Goal: Task Accomplishment & Management: Complete application form

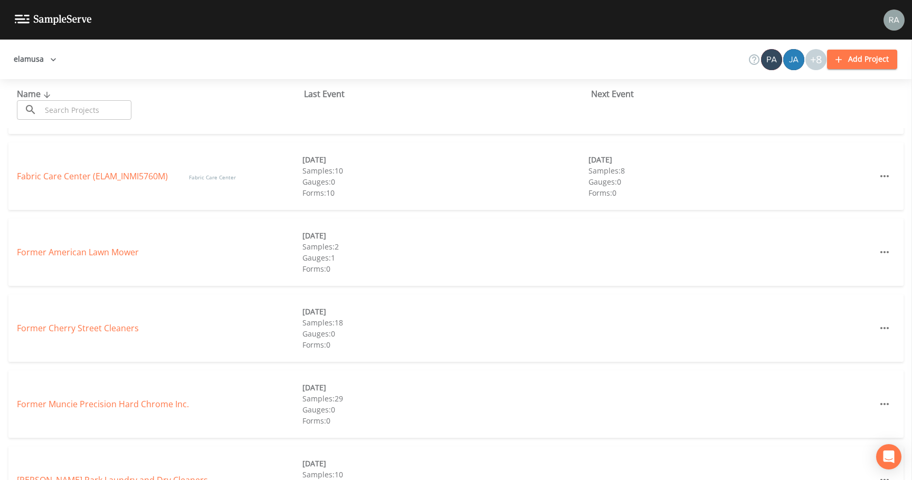
scroll to position [317, 0]
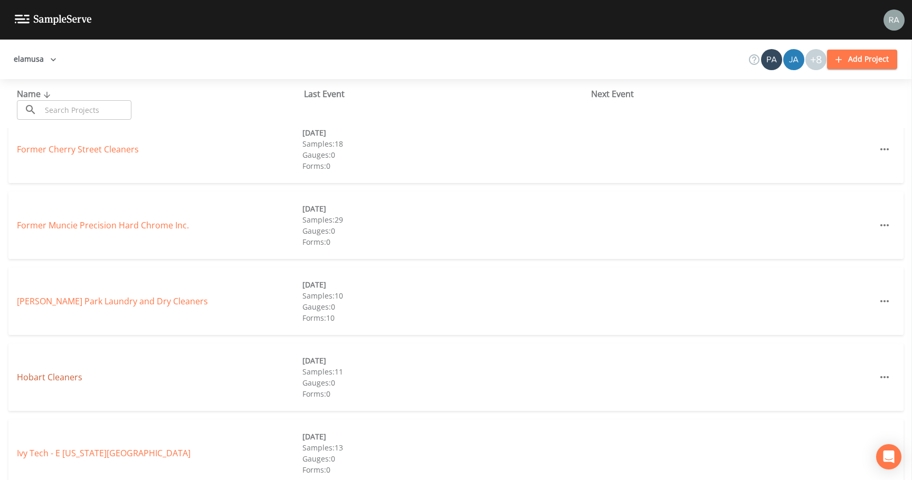
click at [51, 373] on link "Hobart Cleaners" at bounding box center [49, 378] width 65 height 12
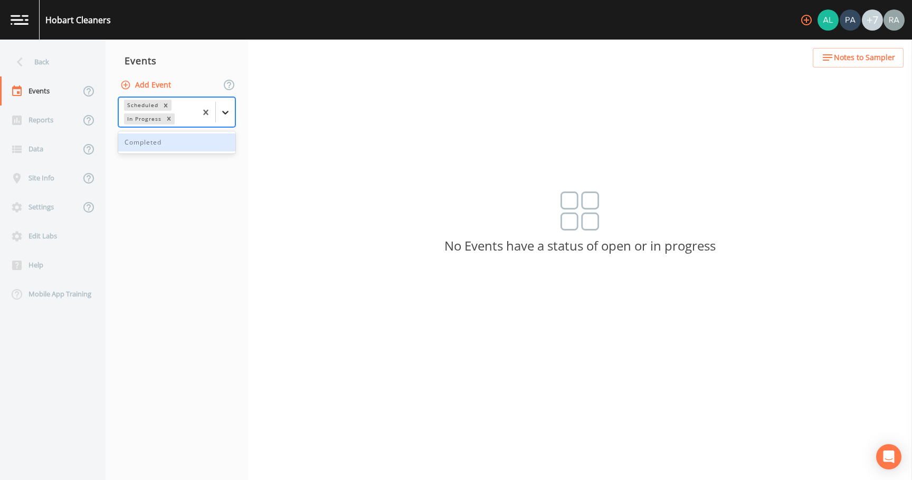
click at [228, 115] on icon at bounding box center [225, 112] width 11 height 11
click at [169, 142] on div "Completed" at bounding box center [176, 143] width 117 height 18
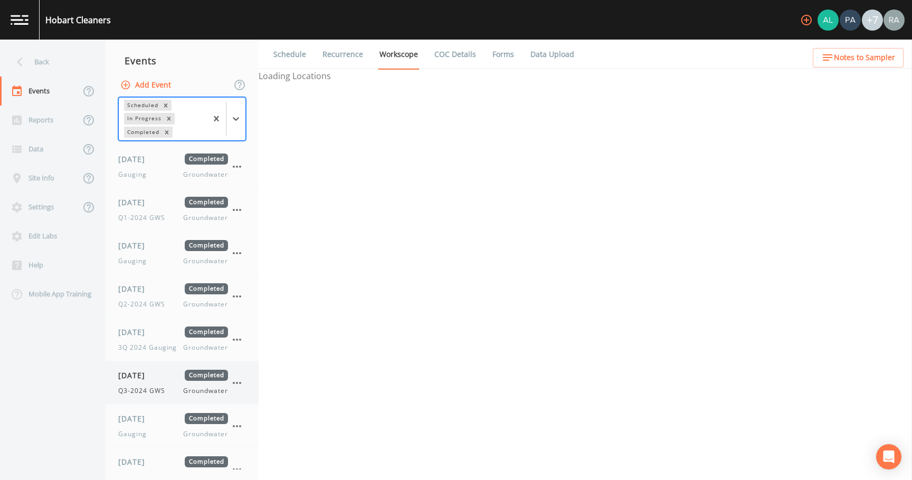
scroll to position [357, 0]
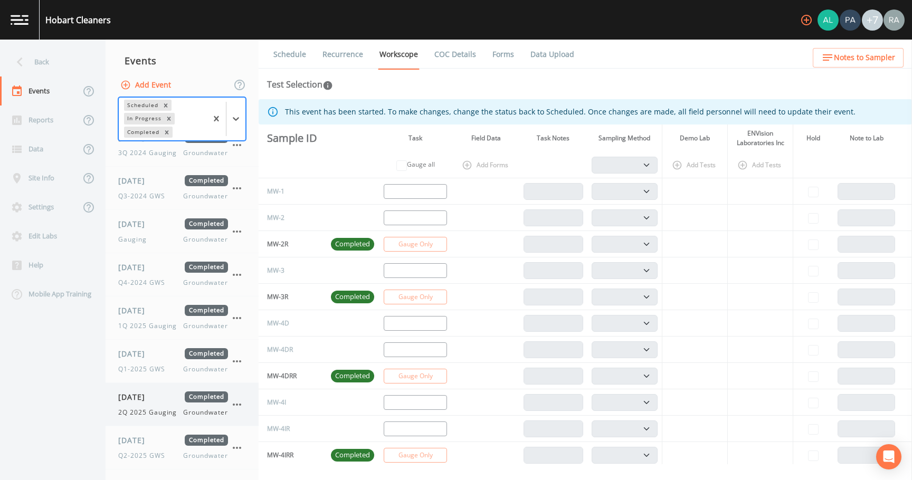
click at [149, 415] on span "2Q 2025 Gauging" at bounding box center [150, 412] width 65 height 9
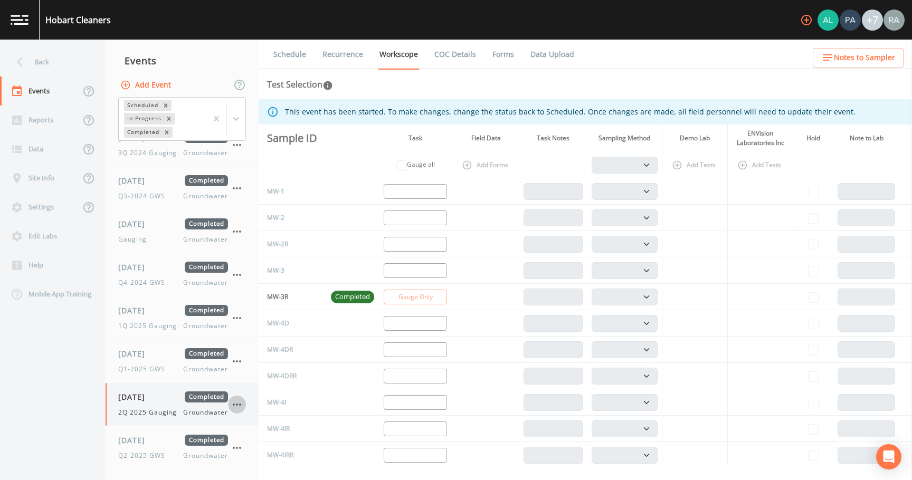
click at [239, 405] on icon "button" at bounding box center [237, 404] width 13 height 13
click at [263, 439] on span "Duplicate" at bounding box center [290, 439] width 71 height 13
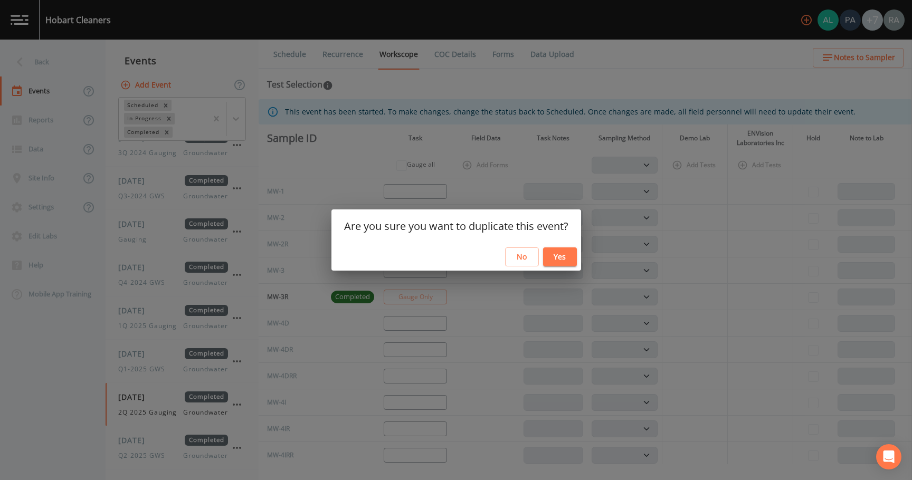
click at [559, 253] on button "Yes" at bounding box center [560, 258] width 34 height 20
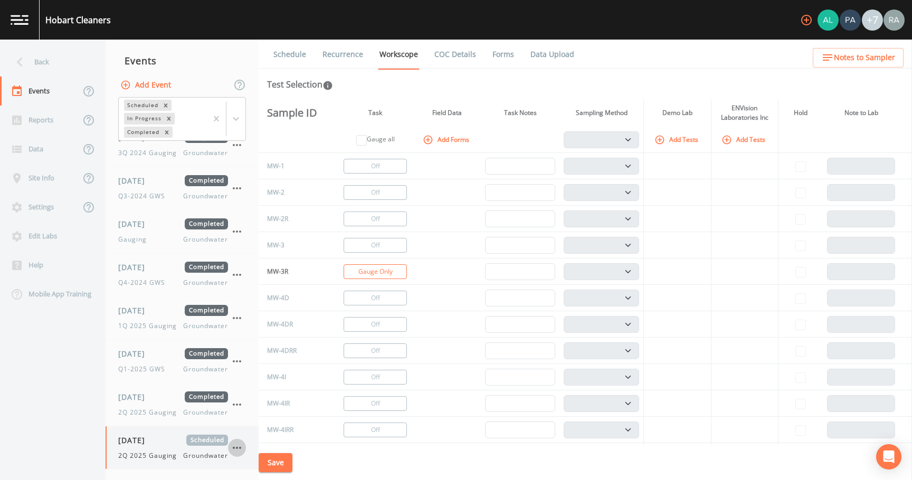
click at [241, 446] on icon "button" at bounding box center [237, 448] width 13 height 13
click at [266, 442] on span "Duplicate" at bounding box center [289, 439] width 68 height 13
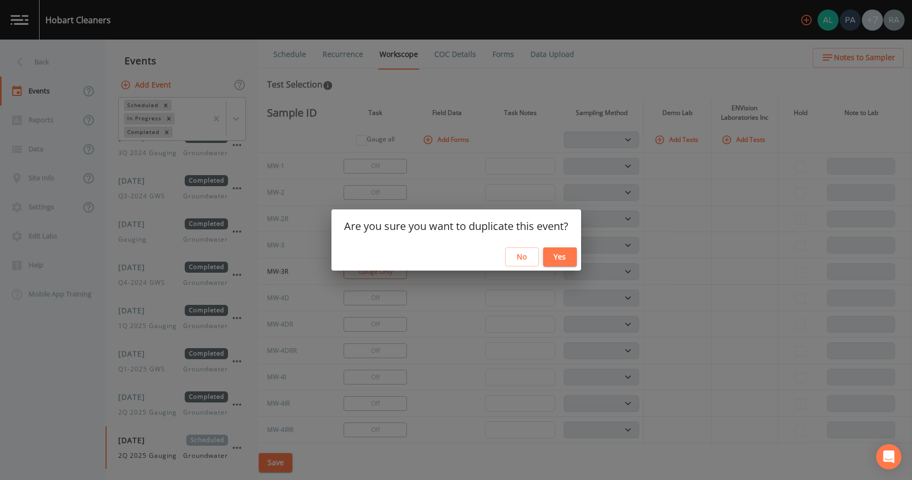
click at [570, 253] on button "Yes" at bounding box center [560, 258] width 34 height 20
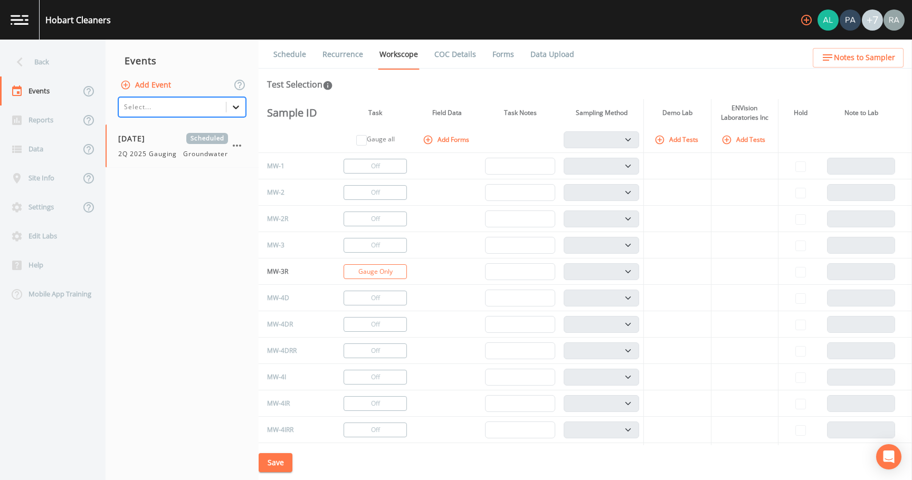
click at [234, 109] on icon at bounding box center [236, 107] width 11 height 11
click at [150, 171] on div "Completed" at bounding box center [182, 168] width 128 height 18
click at [178, 198] on nav "Events Add Event All selected options have been cleared. Select... [DATE] Sched…" at bounding box center [182, 260] width 153 height 441
click at [164, 157] on span "2Q 2025 Gauging" at bounding box center [150, 153] width 65 height 9
click at [294, 47] on link "Schedule" at bounding box center [290, 55] width 36 height 30
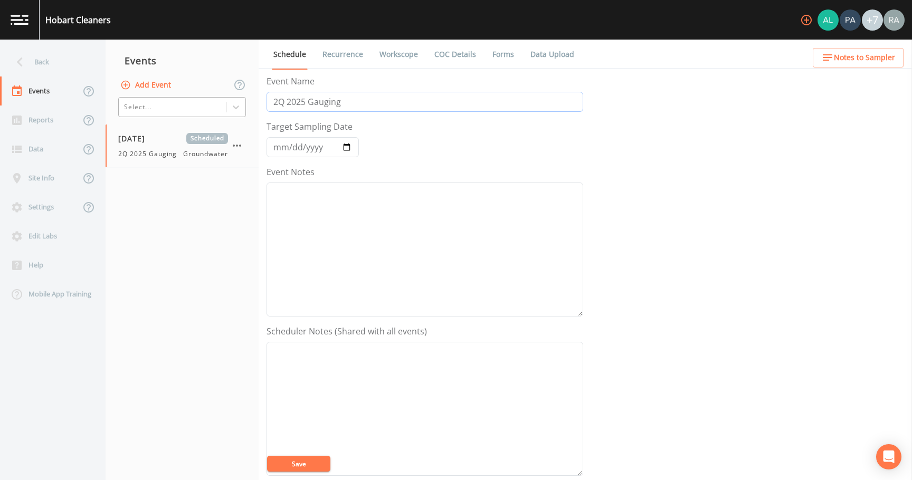
drag, startPoint x: 279, startPoint y: 102, endPoint x: 273, endPoint y: 102, distance: 5.8
click at [273, 102] on input "2Q 2025 Gauging" at bounding box center [424, 102] width 317 height 20
type input "3Q 2025 Gauging"
click at [350, 149] on input "[DATE]" at bounding box center [312, 147] width 92 height 20
type input "[DATE]"
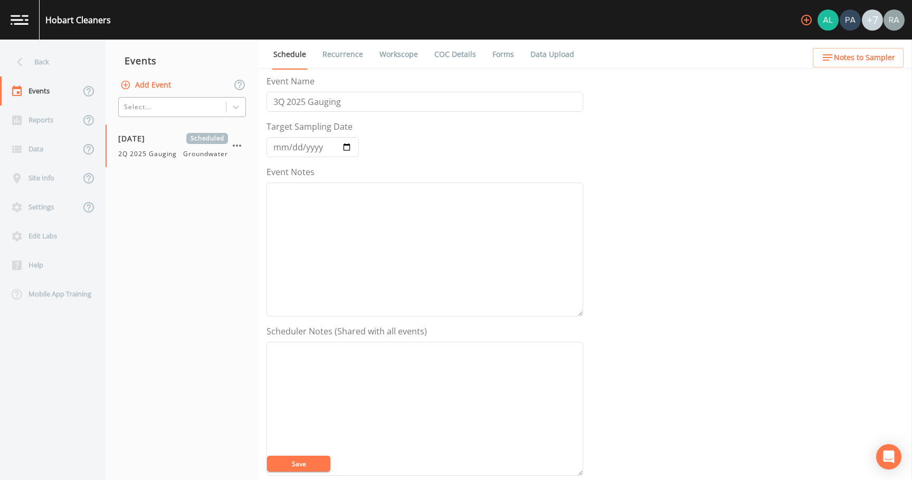
click at [308, 464] on button "Save" at bounding box center [298, 464] width 63 height 16
click at [332, 55] on link "Recurrence" at bounding box center [343, 55] width 44 height 30
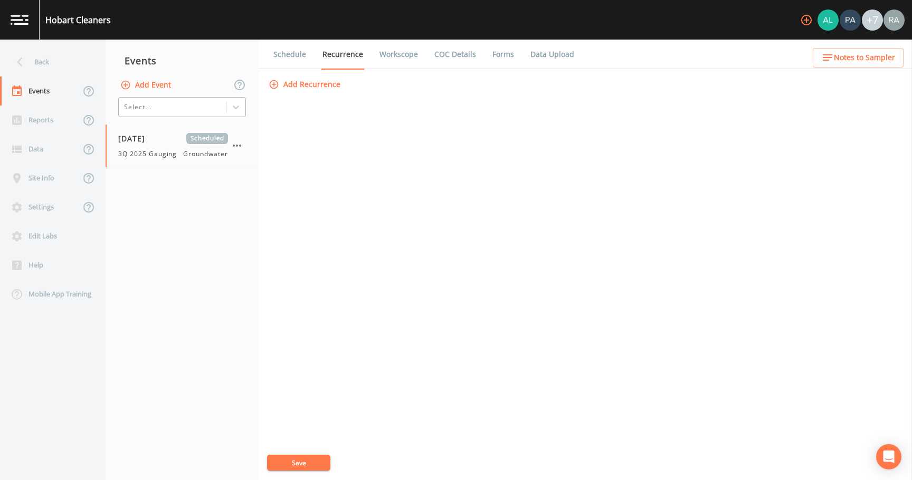
click at [393, 54] on link "Workscope" at bounding box center [399, 55] width 42 height 30
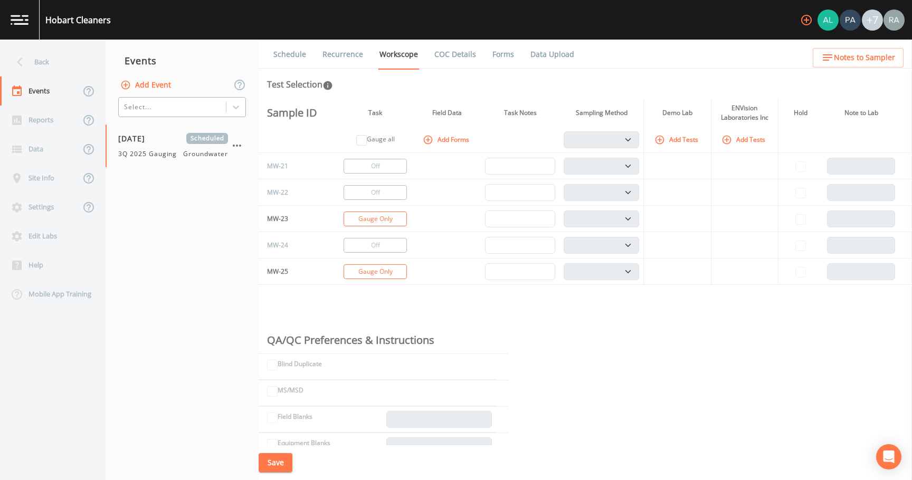
scroll to position [792, 0]
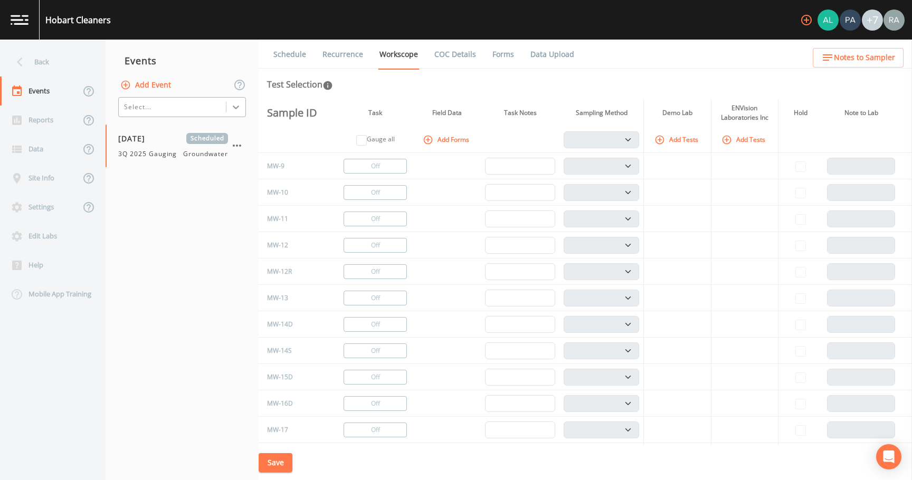
click at [239, 108] on icon at bounding box center [236, 107] width 11 height 11
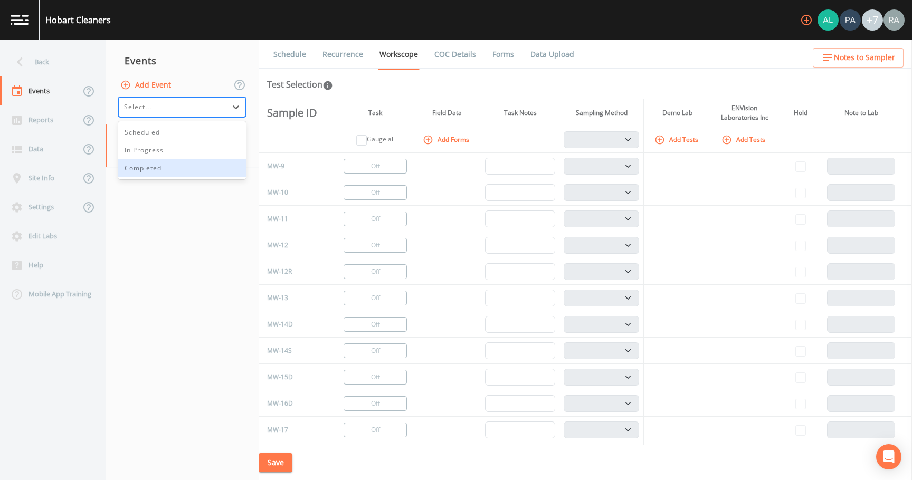
click at [149, 170] on div "Completed" at bounding box center [182, 168] width 128 height 18
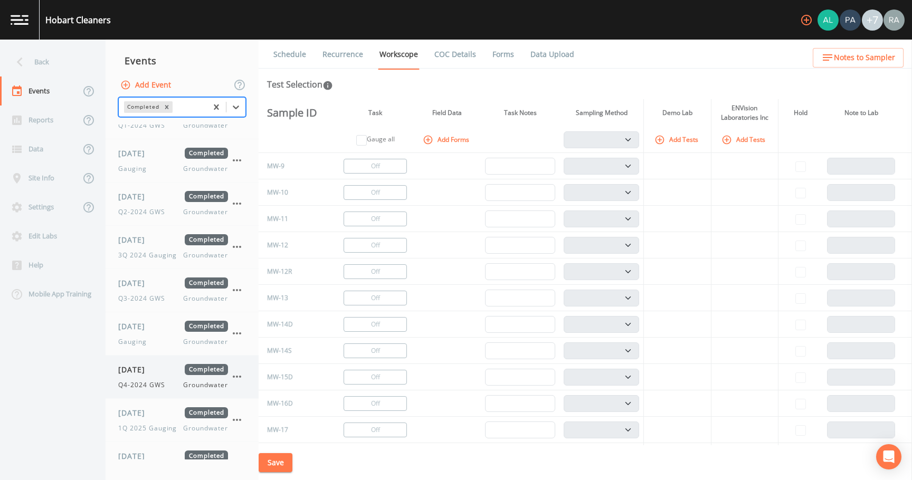
scroll to position [401, 0]
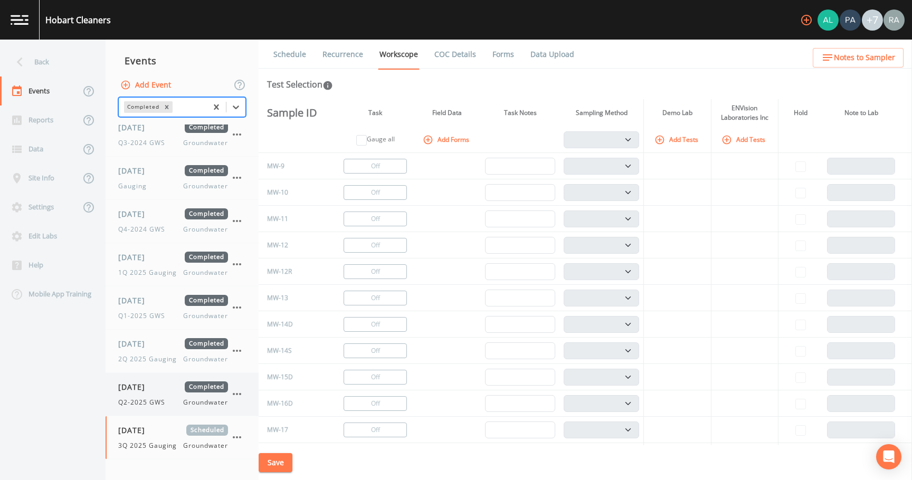
click at [239, 396] on icon "button" at bounding box center [237, 394] width 13 height 13
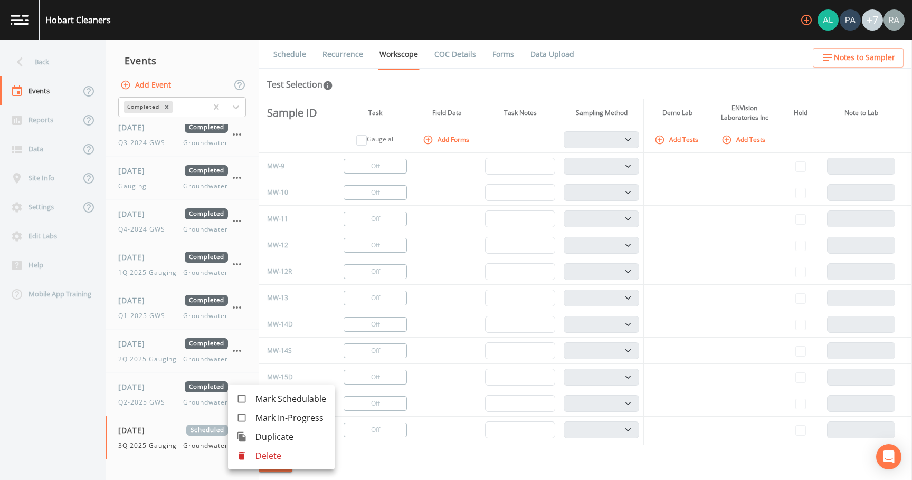
click at [257, 442] on span "Duplicate" at bounding box center [290, 437] width 71 height 13
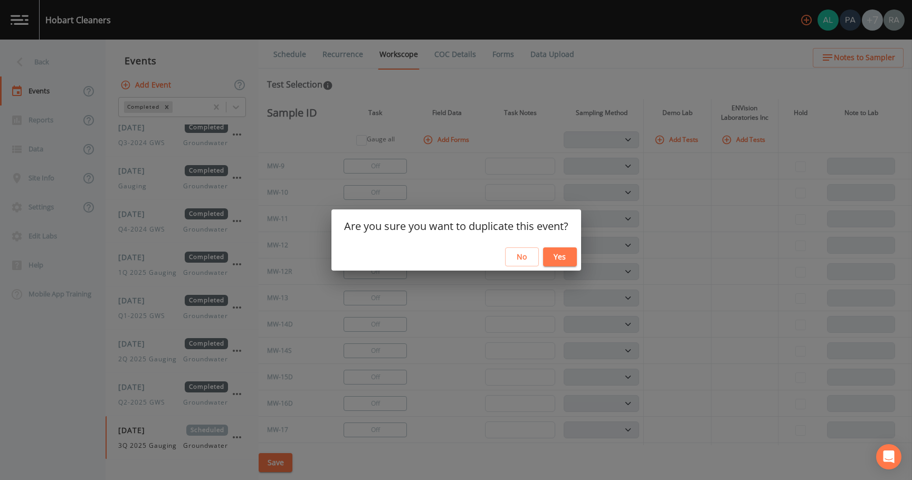
click at [558, 259] on button "Yes" at bounding box center [560, 258] width 34 height 20
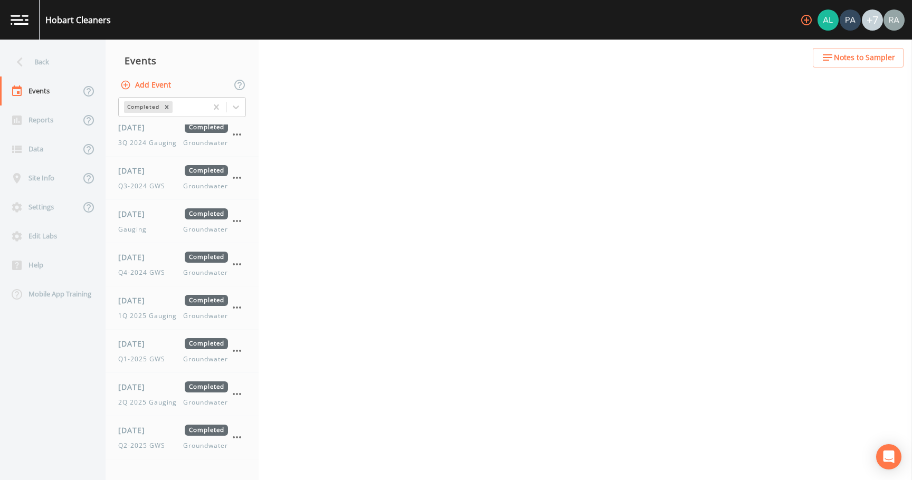
scroll to position [401, 0]
select select "4f082be6-97a7-4f70-a81f-c26a4e896ad7"
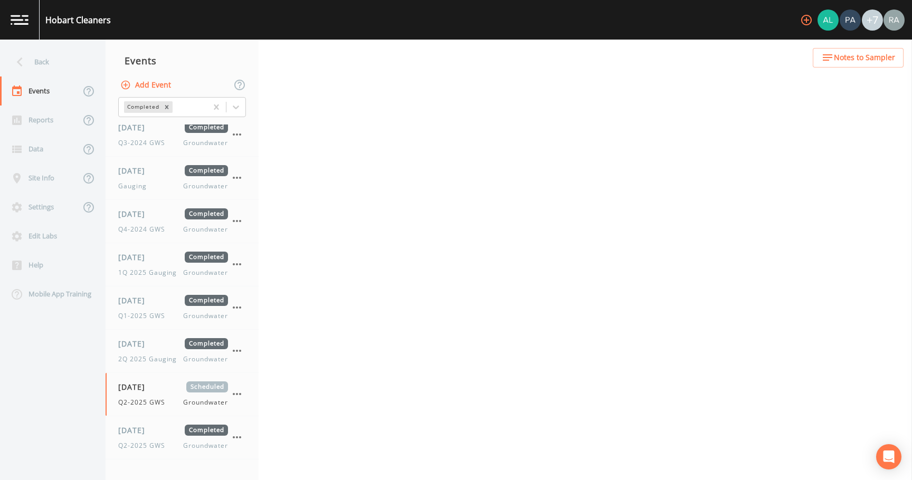
select select "4f082be6-97a7-4f70-a81f-c26a4e896ad7"
select select "0b1af911-289b-4d7b-9fdf-156f6d27a2cf"
select select "c953db72-3460-4db1-9077-22b709660c60"
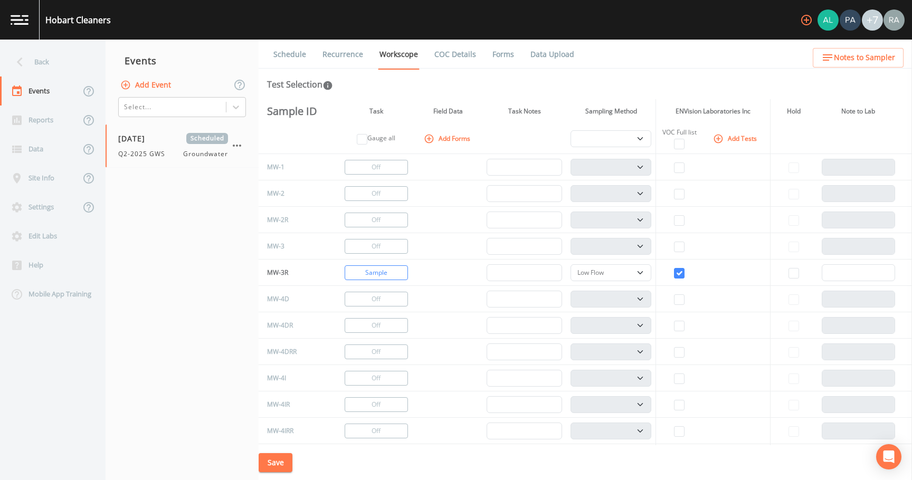
click at [159, 216] on nav "Events Add Event Select... [DATE] Scheduled Q2-2025 GWS Groundwater" at bounding box center [182, 260] width 153 height 441
click at [241, 106] on div at bounding box center [235, 107] width 19 height 19
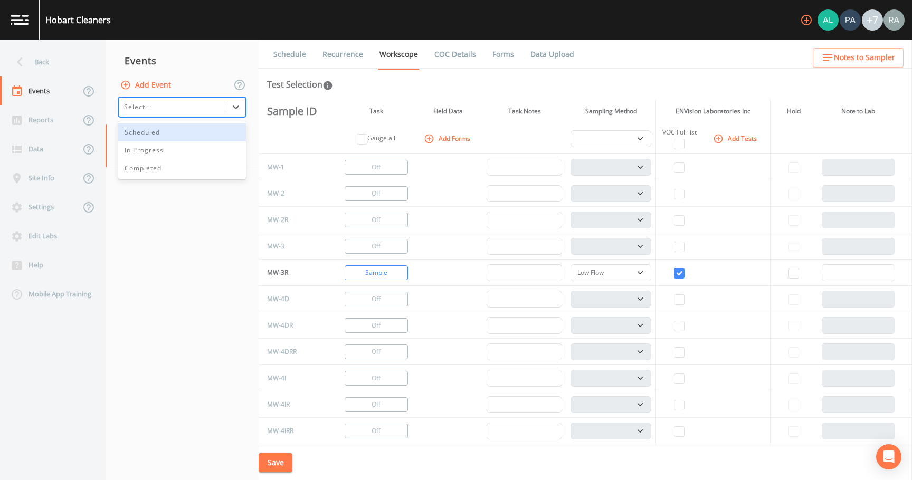
click at [184, 134] on div "Scheduled" at bounding box center [182, 132] width 128 height 18
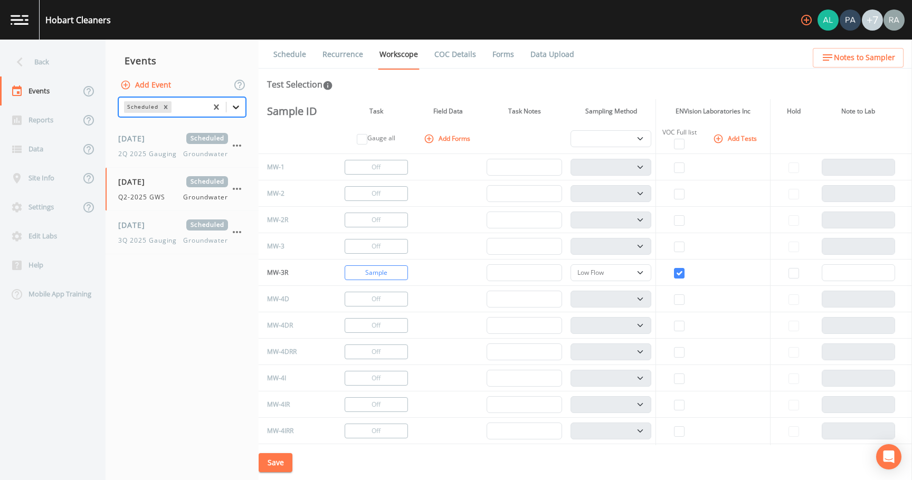
click at [234, 108] on icon at bounding box center [236, 107] width 11 height 11
click at [196, 128] on div "In Progress" at bounding box center [182, 132] width 128 height 18
click at [164, 278] on nav "Events Add Event option In Progress, selected. Scheduled In Progress [DATE] Sch…" at bounding box center [182, 260] width 153 height 441
click at [219, 57] on div "Events" at bounding box center [182, 60] width 153 height 26
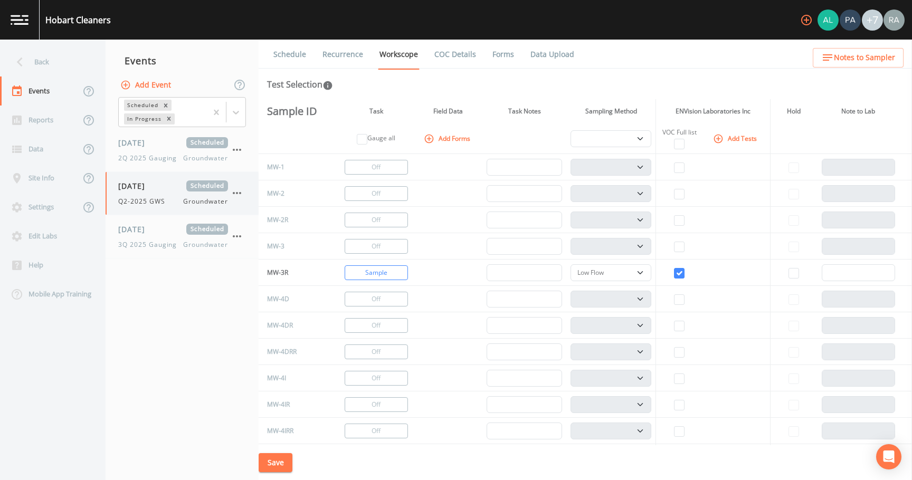
click at [236, 195] on icon "button" at bounding box center [237, 193] width 13 height 13
click at [263, 255] on p "Delete" at bounding box center [289, 255] width 68 height 13
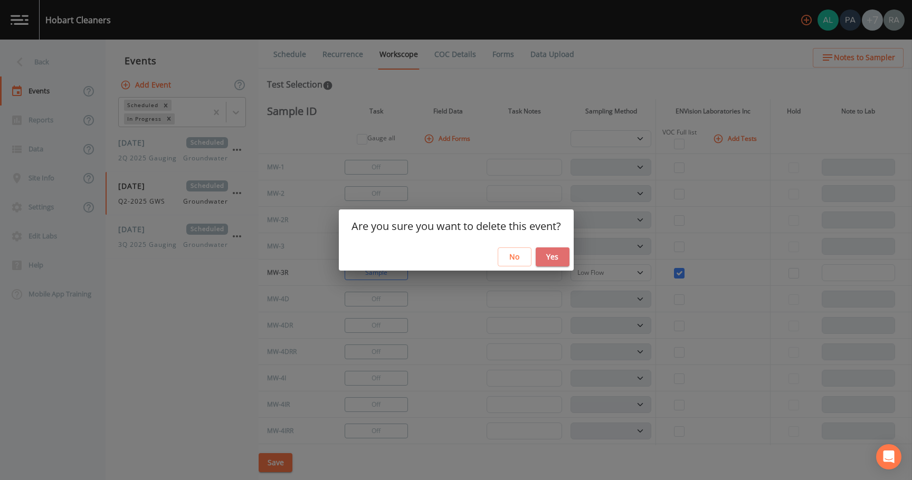
click at [548, 254] on button "Yes" at bounding box center [553, 258] width 34 height 20
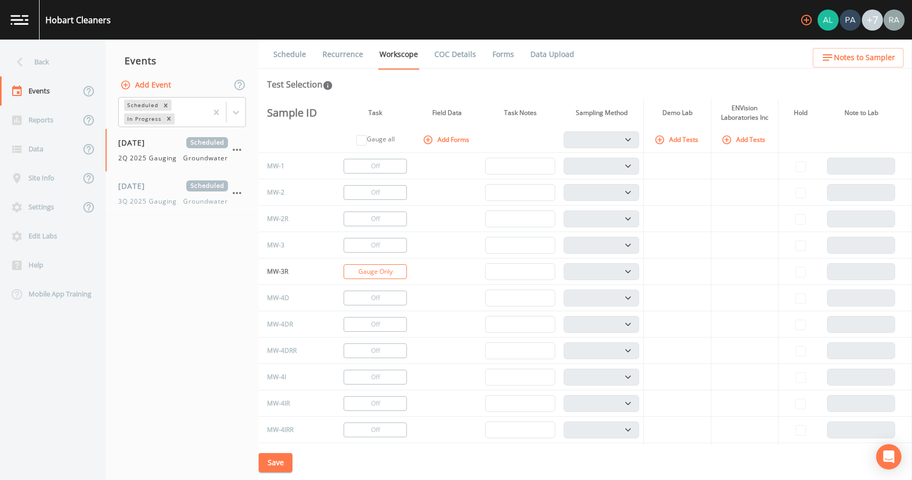
click at [271, 463] on button "Save" at bounding box center [276, 463] width 34 height 20
click at [177, 151] on div "[DATE] Scheduled 2Q 2025 Gauging Groundwater" at bounding box center [173, 150] width 110 height 26
click at [175, 198] on span "3Q 2025 Gauging" at bounding box center [150, 201] width 65 height 9
click at [175, 149] on div "[DATE] Scheduled 2Q 2025 Gauging Groundwater" at bounding box center [173, 150] width 110 height 26
click at [239, 149] on icon "button" at bounding box center [237, 150] width 13 height 13
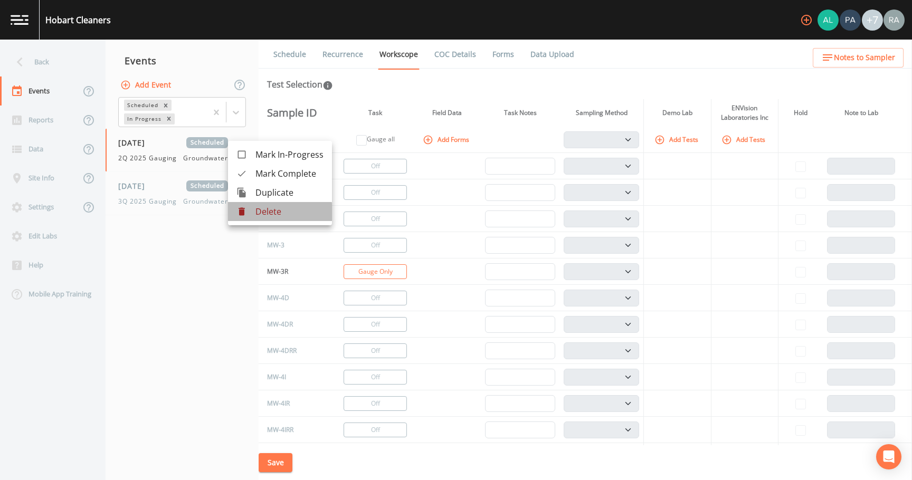
click at [259, 213] on p "Delete" at bounding box center [289, 211] width 68 height 13
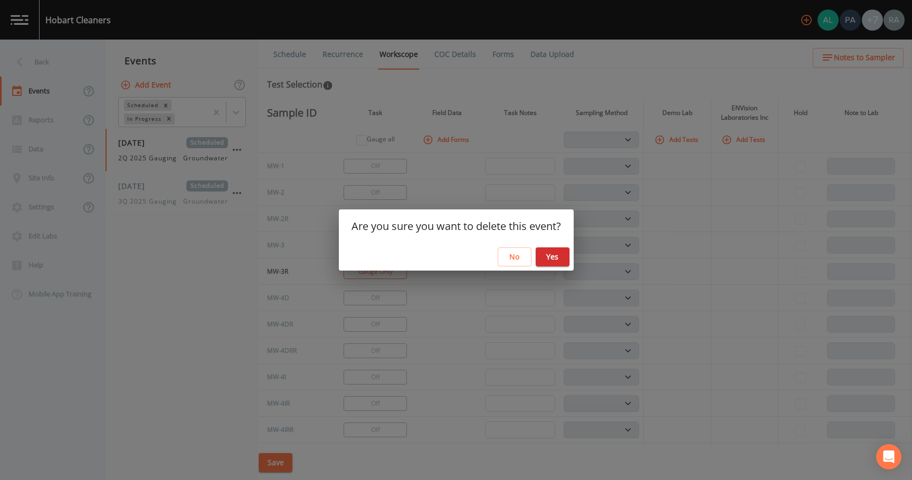
click at [549, 261] on button "Yes" at bounding box center [553, 258] width 34 height 20
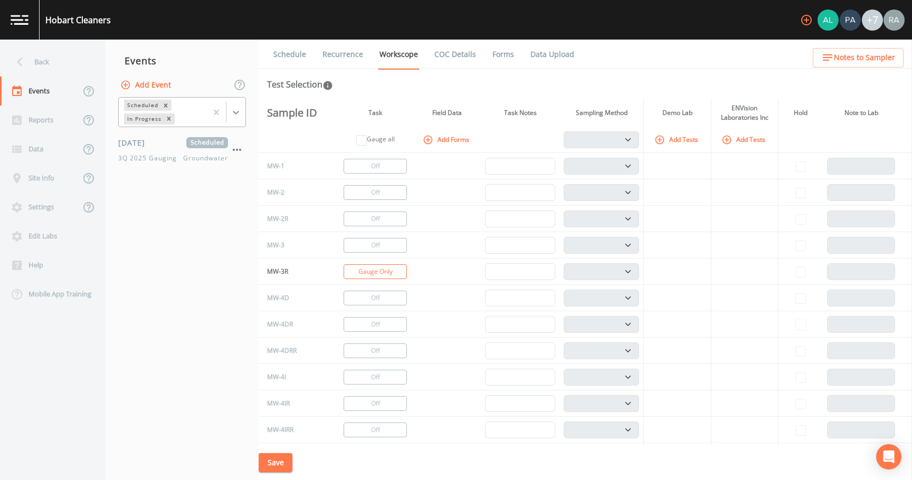
click at [232, 112] on icon at bounding box center [236, 112] width 11 height 11
click at [155, 144] on div "Completed" at bounding box center [182, 143] width 128 height 18
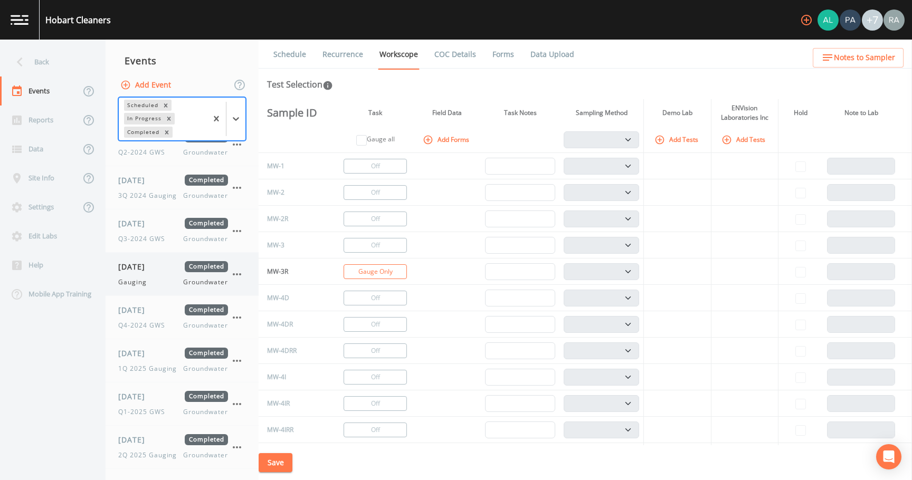
scroll to position [401, 0]
click at [165, 413] on span "Q2-2025 GWS" at bounding box center [144, 412] width 53 height 9
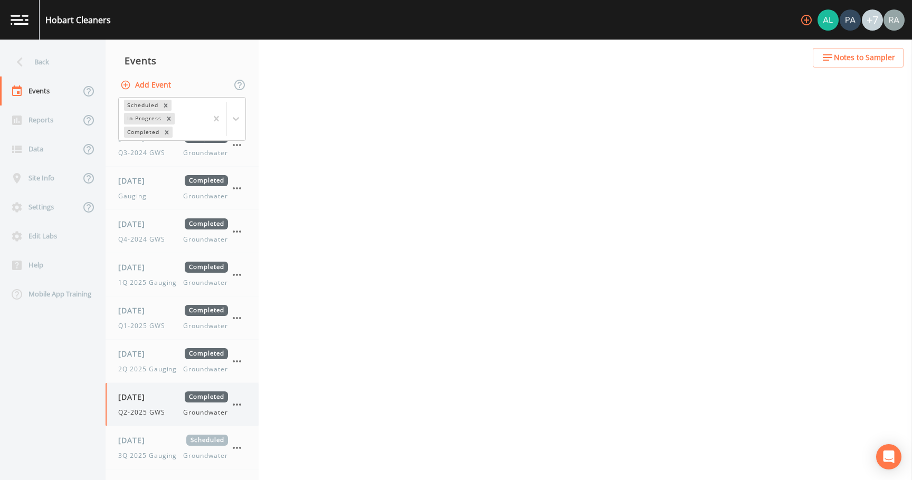
select select "4f082be6-97a7-4f70-a81f-c26a4e896ad7"
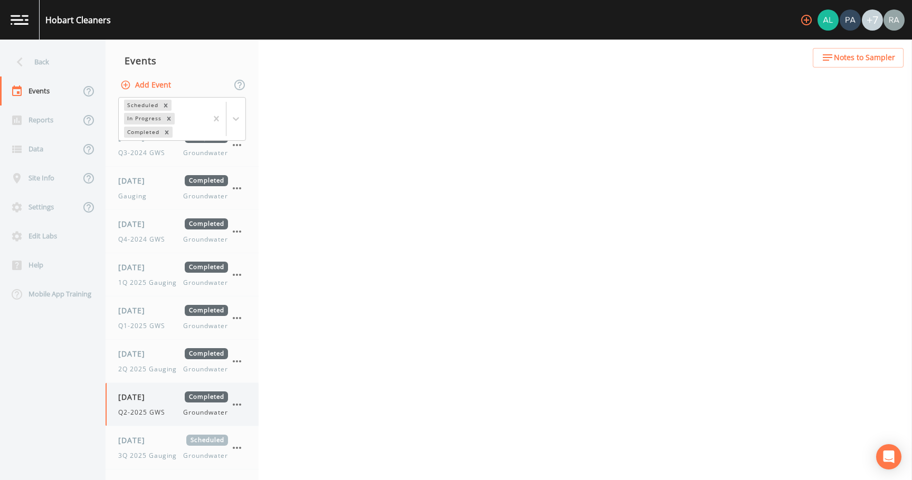
select select "4f082be6-97a7-4f70-a81f-c26a4e896ad7"
select select "0b1af911-289b-4d7b-9fdf-156f6d27a2cf"
select select "c953db72-3460-4db1-9077-22b709660c60"
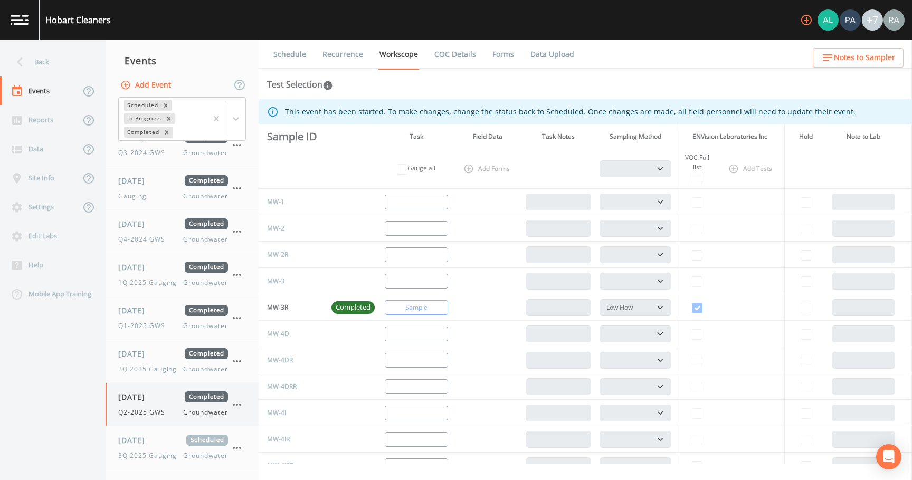
click at [241, 406] on icon "button" at bounding box center [237, 404] width 13 height 13
click at [262, 442] on span "Duplicate" at bounding box center [290, 439] width 71 height 13
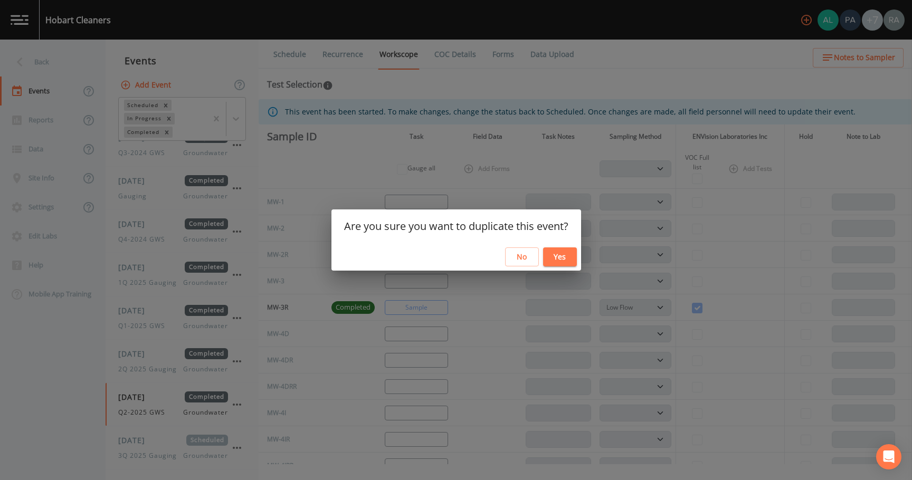
click at [551, 256] on button "Yes" at bounding box center [560, 258] width 34 height 20
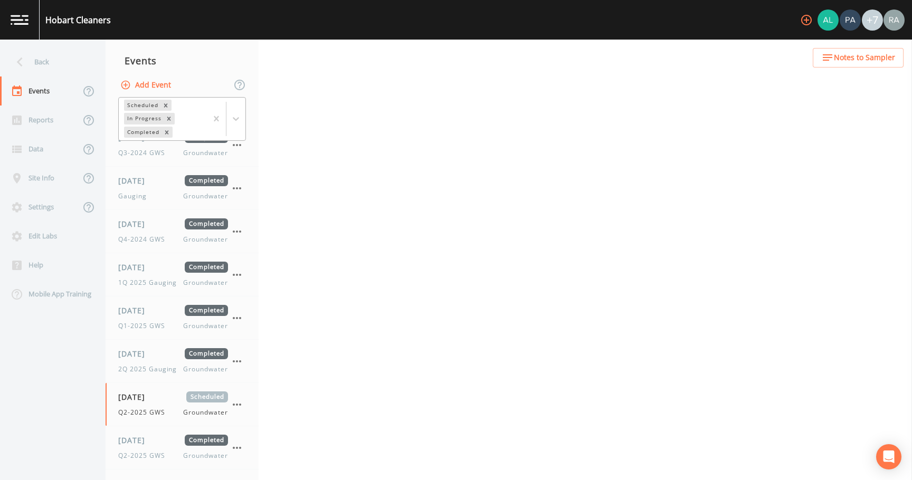
select select "4f082be6-97a7-4f70-a81f-c26a4e896ad7"
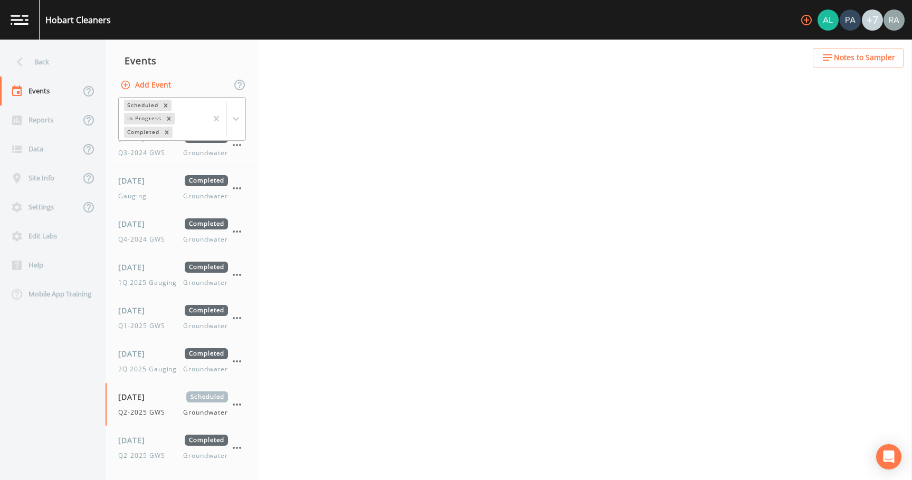
select select "4f082be6-97a7-4f70-a81f-c26a4e896ad7"
select select "0b1af911-289b-4d7b-9fdf-156f6d27a2cf"
select select "c953db72-3460-4db1-9077-22b709660c60"
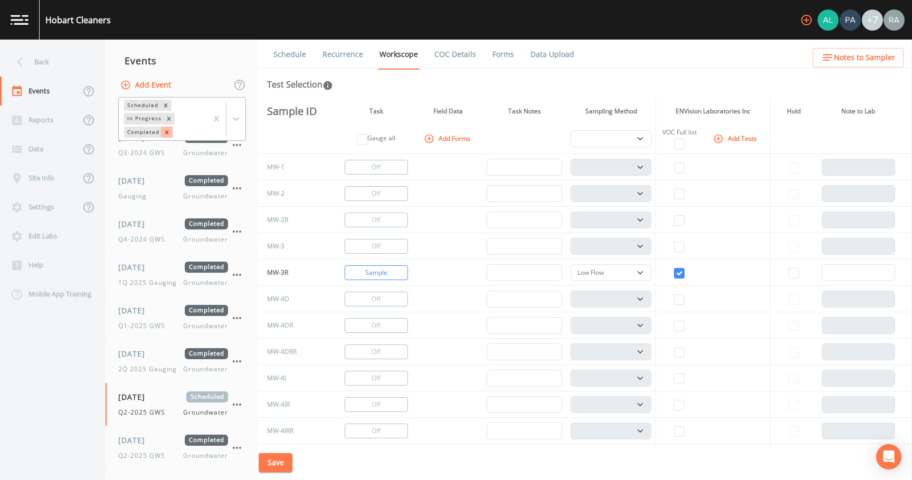
click at [168, 135] on icon "Remove Completed" at bounding box center [166, 132] width 7 height 7
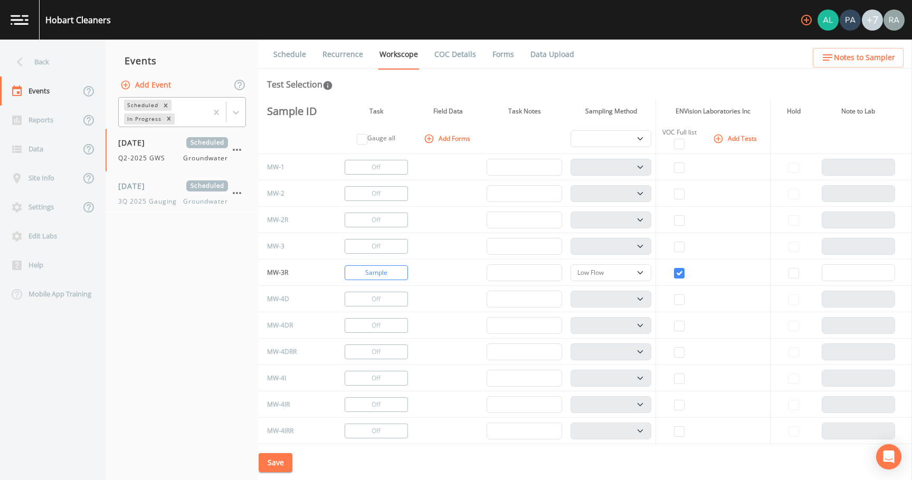
click at [170, 293] on nav "Events Add Event Scheduled In Progress [DATE] Scheduled Q2-2025 GWS Groundwater…" at bounding box center [182, 260] width 153 height 441
click at [165, 158] on span "Q2-2025 GWS" at bounding box center [144, 158] width 53 height 9
select select "4f082be6-97a7-4f70-a81f-c26a4e896ad7"
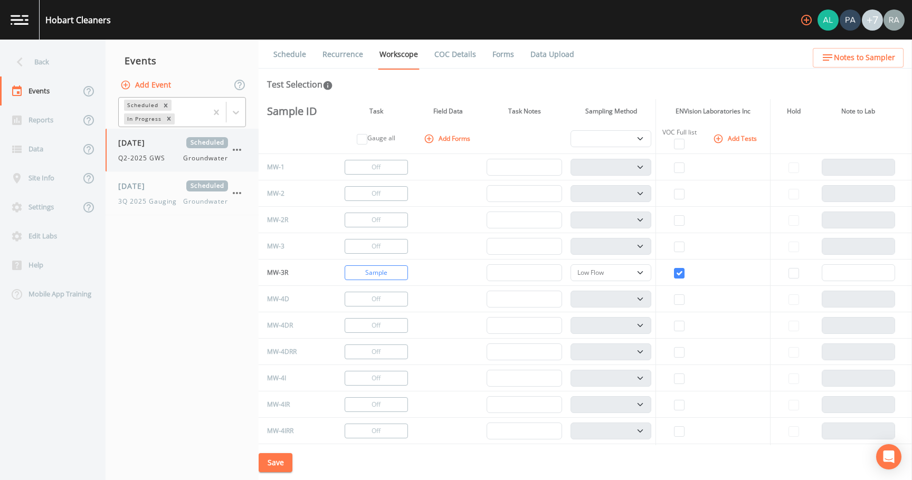
select select "4f082be6-97a7-4f70-a81f-c26a4e896ad7"
select select "0b1af911-289b-4d7b-9fdf-156f6d27a2cf"
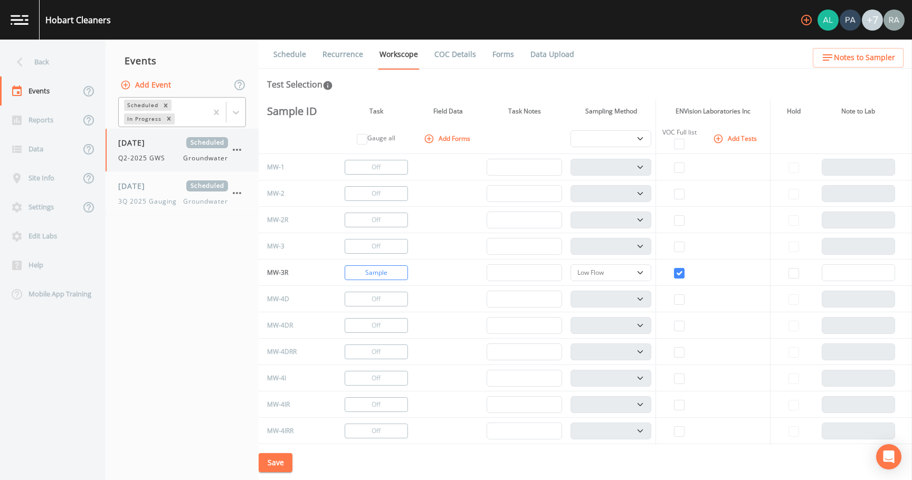
select select "c953db72-3460-4db1-9077-22b709660c60"
click at [285, 58] on link "Schedule" at bounding box center [290, 55] width 36 height 30
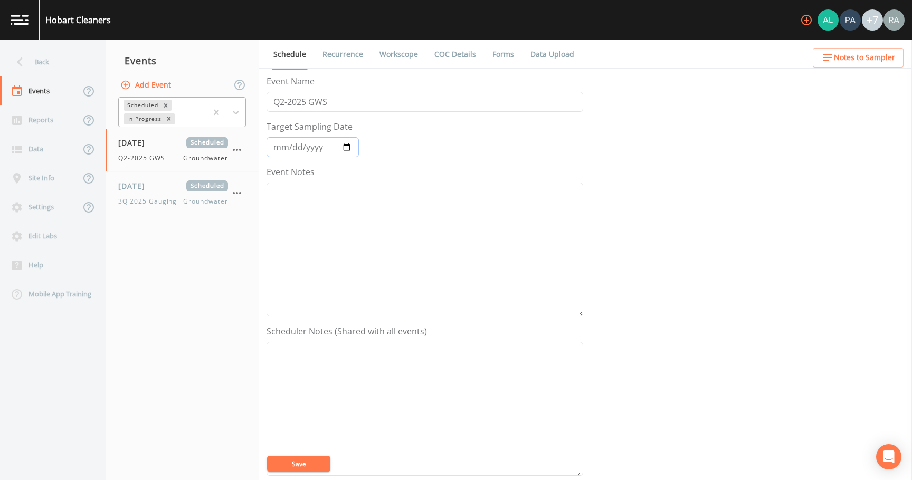
click at [347, 149] on input "[DATE]" at bounding box center [312, 147] width 92 height 20
type input "[DATE]"
click at [281, 103] on input "Q2-2025 GWS" at bounding box center [424, 102] width 317 height 20
type input "Q3-2025 GWS"
click at [348, 58] on link "Recurrence" at bounding box center [343, 55] width 44 height 30
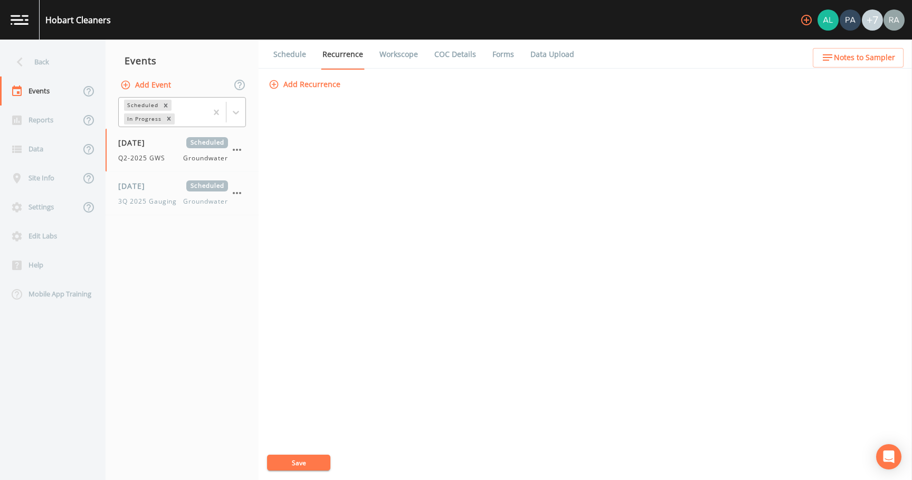
click at [405, 55] on link "Workscope" at bounding box center [399, 55] width 42 height 30
select select "4f082be6-97a7-4f70-a81f-c26a4e896ad7"
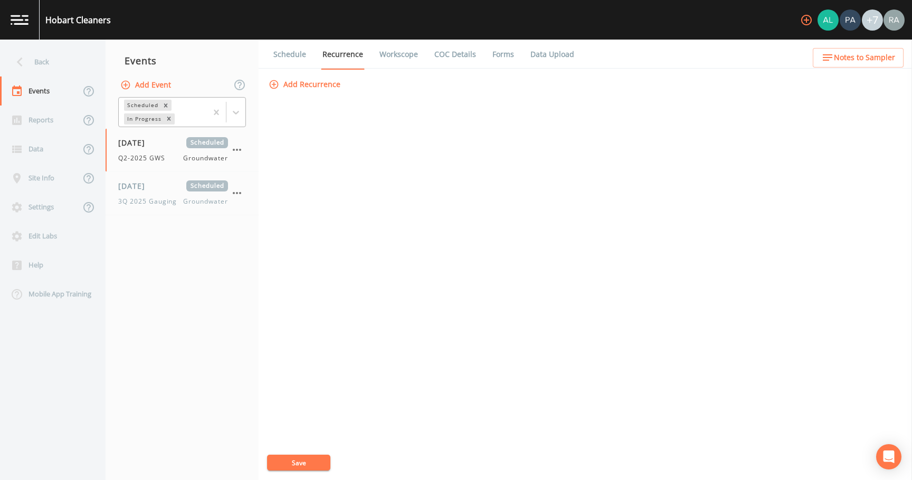
select select "4f082be6-97a7-4f70-a81f-c26a4e896ad7"
select select "0b1af911-289b-4d7b-9fdf-156f6d27a2cf"
select select "c953db72-3460-4db1-9077-22b709660c60"
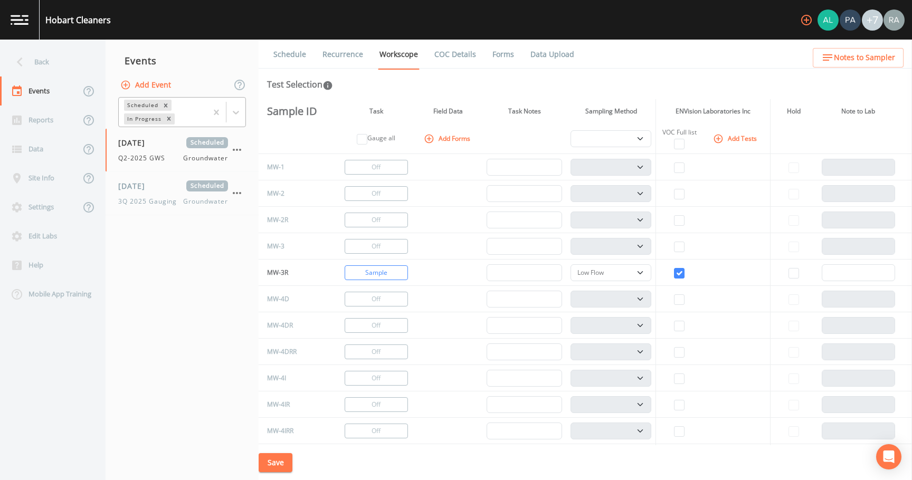
click at [464, 55] on link "COC Details" at bounding box center [455, 55] width 45 height 30
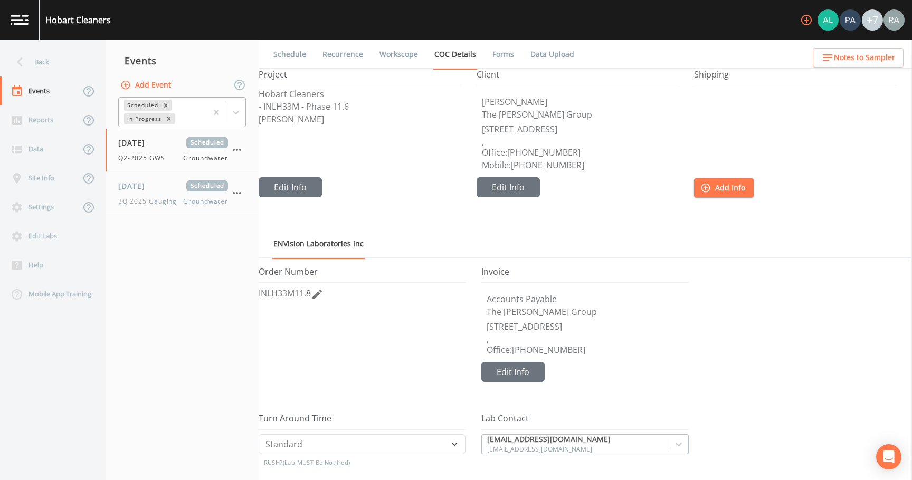
click at [307, 292] on span "INLH33M11.8" at bounding box center [285, 294] width 52 height 12
click at [320, 300] on input "INLH33M11.8" at bounding box center [362, 297] width 207 height 20
type input "INLH33M11.12"
click at [345, 107] on p "- INLH33M - Phase 11.6" at bounding box center [360, 106] width 202 height 8
click at [348, 106] on p "- INLH33M - Phase 11.6" at bounding box center [360, 106] width 202 height 8
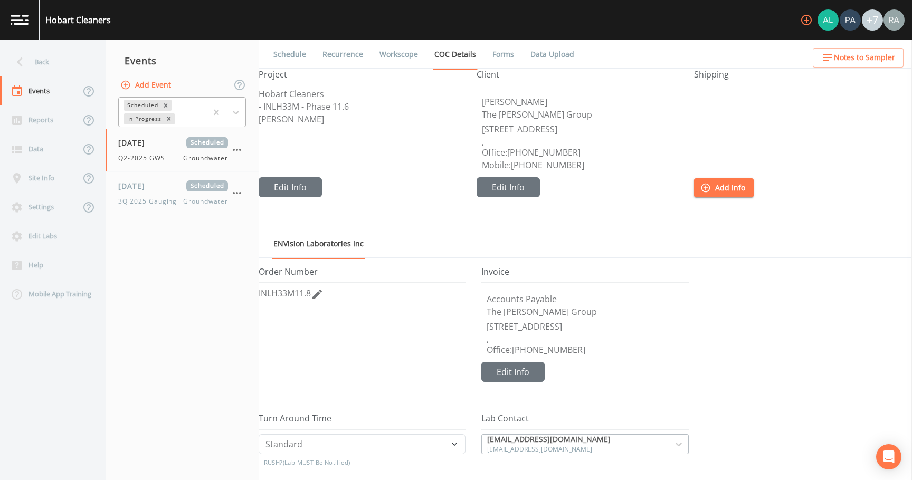
click at [347, 108] on p "- INLH33M - Phase 11.6" at bounding box center [360, 106] width 202 height 8
click at [308, 184] on button "Edit Info" at bounding box center [290, 187] width 63 height 20
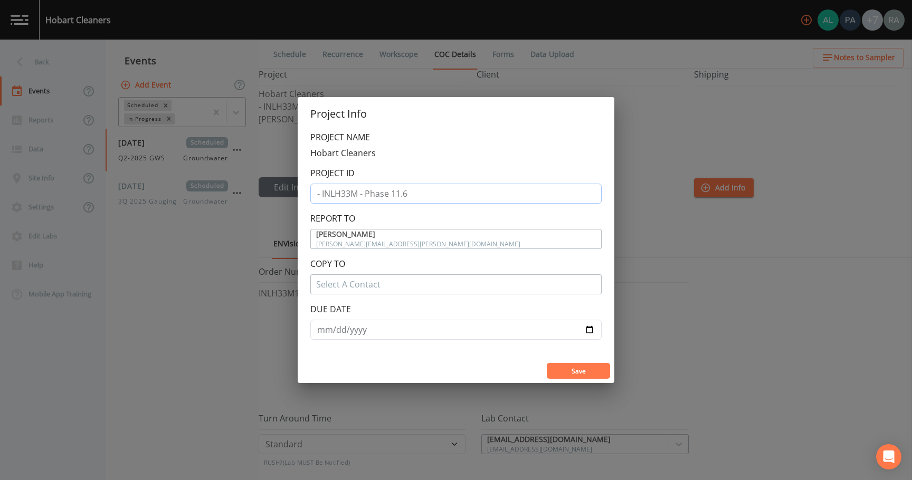
click at [410, 194] on input "- INLH33M - Phase 11.6" at bounding box center [455, 194] width 291 height 20
drag, startPoint x: 605, startPoint y: 366, endPoint x: 596, endPoint y: 365, distance: 9.0
click at [602, 367] on button "Save" at bounding box center [578, 371] width 63 height 16
type input "- INLH33M - Phase 11.6"
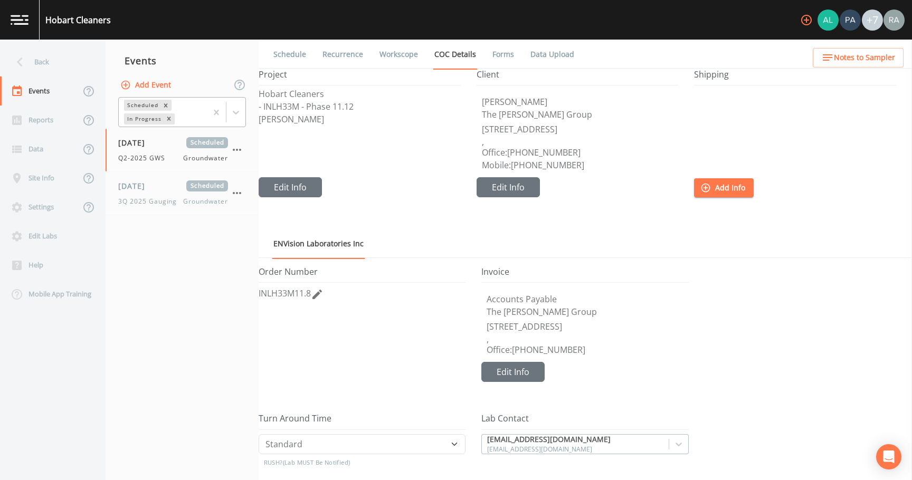
click at [289, 54] on link "Schedule" at bounding box center [290, 55] width 36 height 30
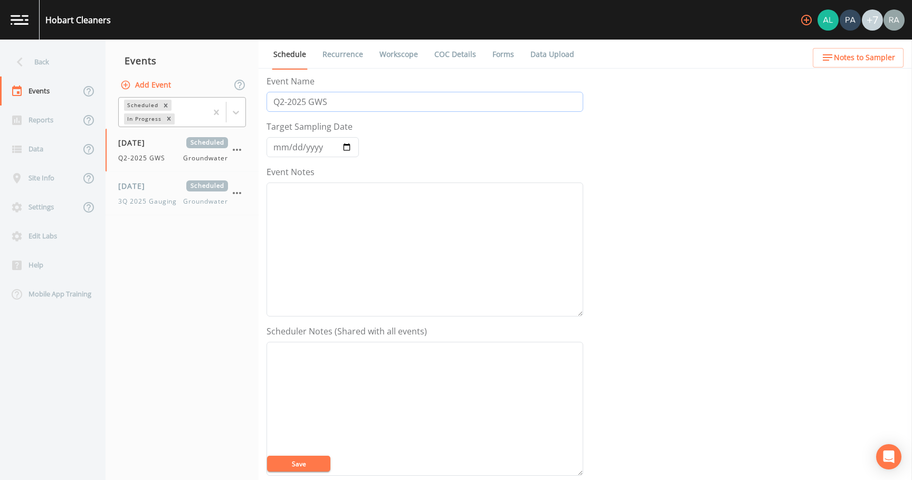
click at [280, 105] on input "Q2-2025 GWS" at bounding box center [424, 102] width 317 height 20
click at [284, 105] on input "Q2-2025 GWS" at bounding box center [424, 102] width 317 height 20
type input "Q3-2025 GWS"
click at [340, 144] on input "[DATE]" at bounding box center [312, 147] width 92 height 20
click at [348, 145] on input "[DATE]" at bounding box center [312, 147] width 92 height 20
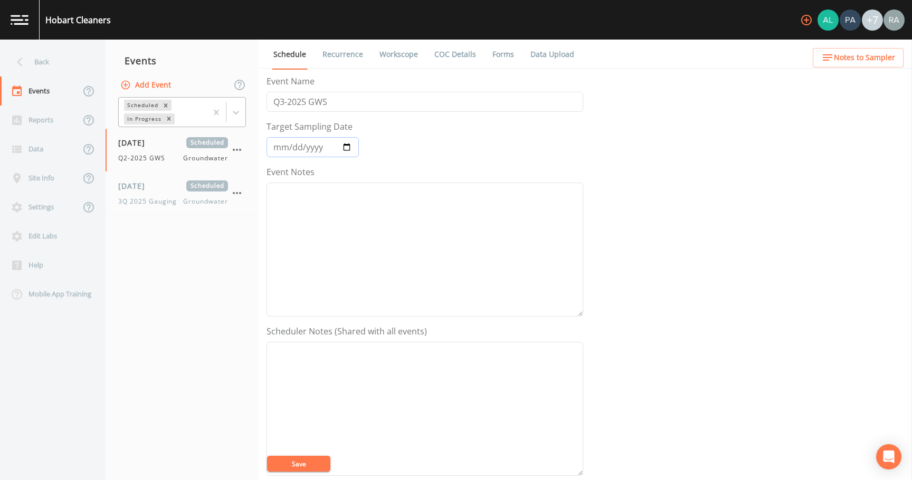
type input "[DATE]"
click at [306, 463] on button "Save" at bounding box center [298, 464] width 63 height 16
click at [331, 46] on link "Recurrence" at bounding box center [343, 55] width 44 height 30
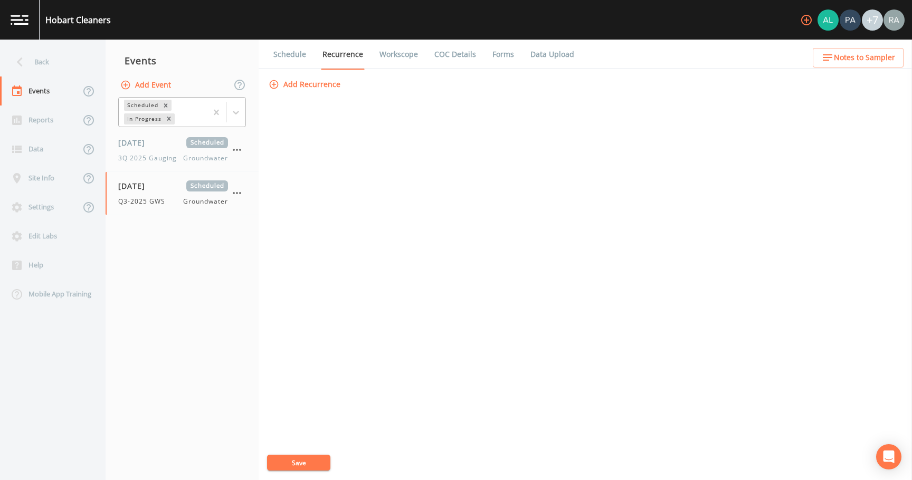
click at [388, 50] on link "Workscope" at bounding box center [399, 55] width 42 height 30
select select "4f082be6-97a7-4f70-a81f-c26a4e896ad7"
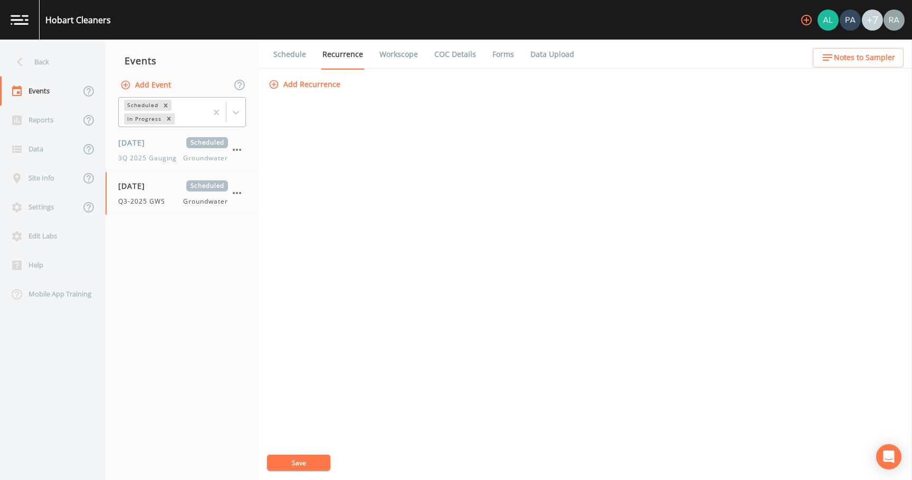
select select "4f082be6-97a7-4f70-a81f-c26a4e896ad7"
select select "0b1af911-289b-4d7b-9fdf-156f6d27a2cf"
select select "c953db72-3460-4db1-9077-22b709660c60"
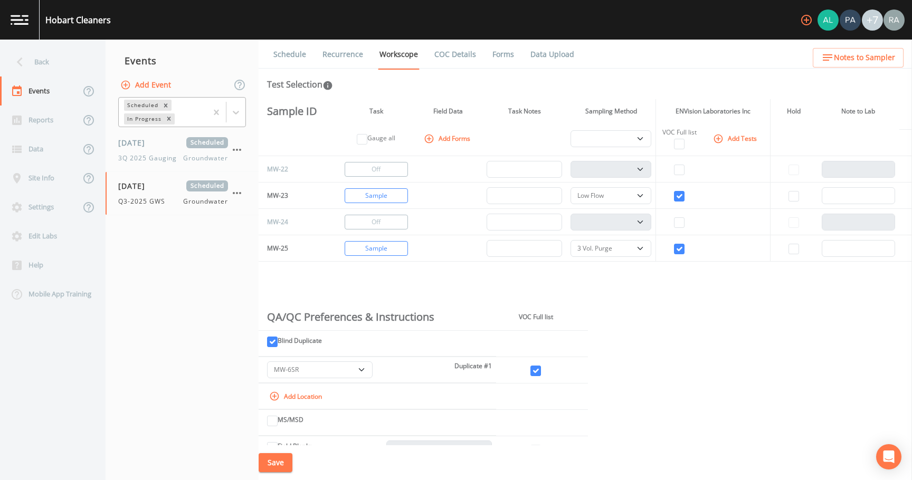
scroll to position [1108, 0]
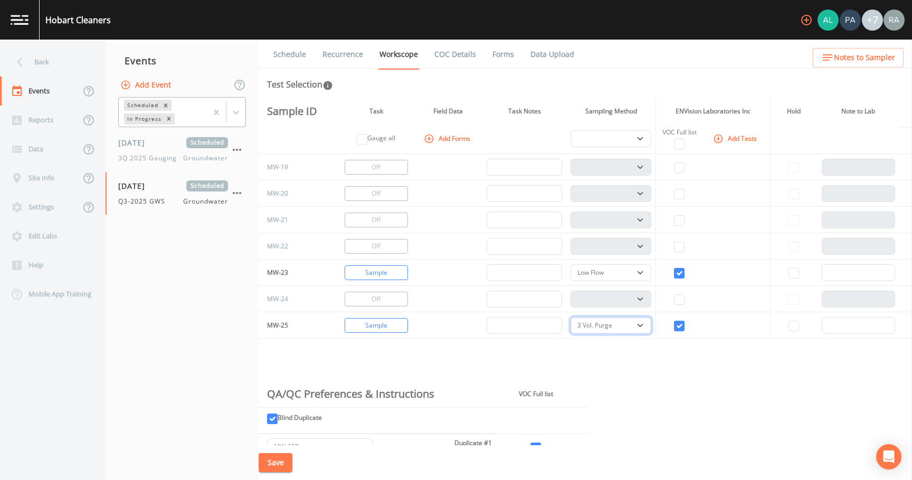
click at [640, 325] on select "PDB Bag Grab Low Flow 3 Vol. Purge" at bounding box center [610, 325] width 81 height 17
click at [673, 412] on div "Sample ID Task Field Data Task Notes Sampling Method ENVision Laboratories Inc …" at bounding box center [585, 272] width 653 height 346
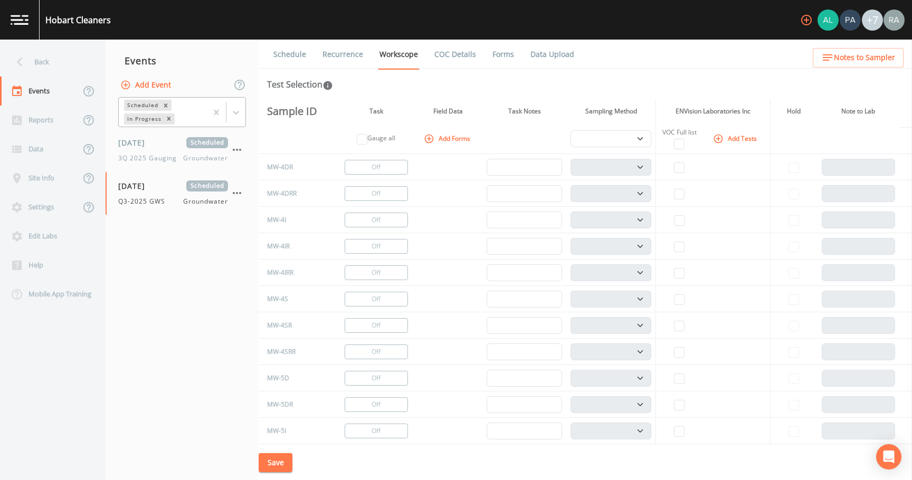
scroll to position [0, 0]
click at [459, 52] on link "COC Details" at bounding box center [455, 55] width 45 height 30
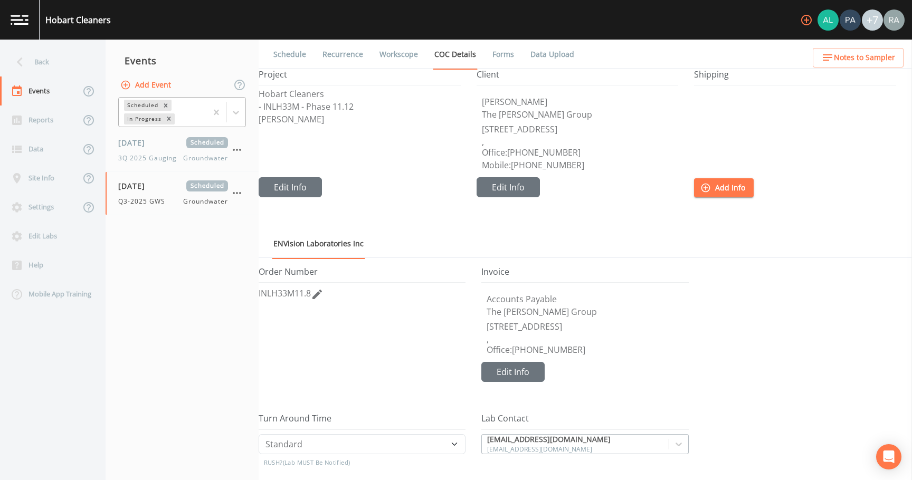
click at [493, 49] on link "Forms" at bounding box center [503, 55] width 25 height 30
